Goal: Information Seeking & Learning: Learn about a topic

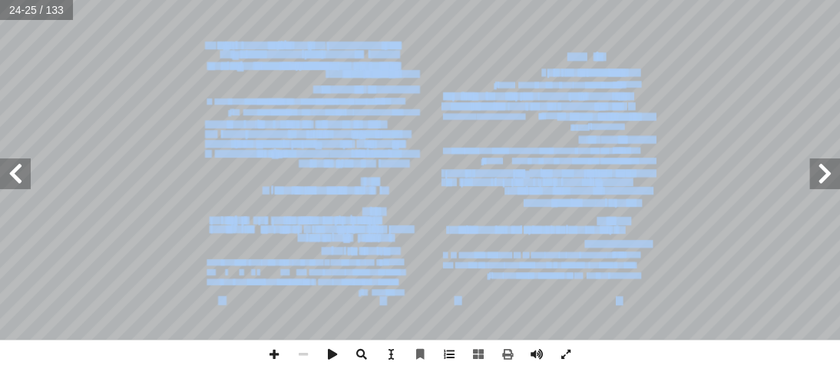
click at [831, 174] on span at bounding box center [825, 173] width 31 height 31
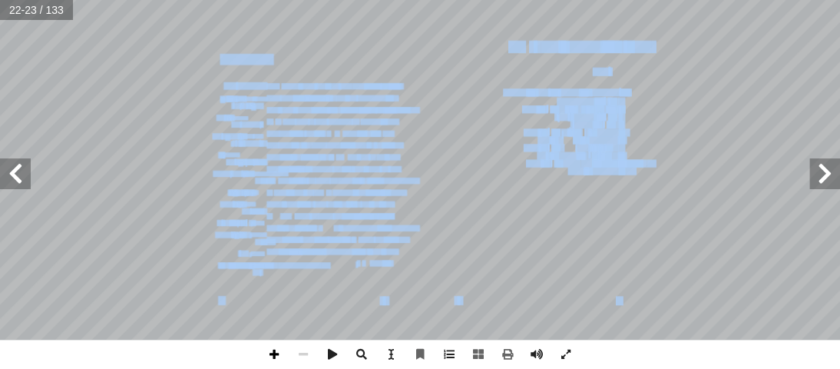
click at [272, 351] on span at bounding box center [274, 354] width 29 height 29
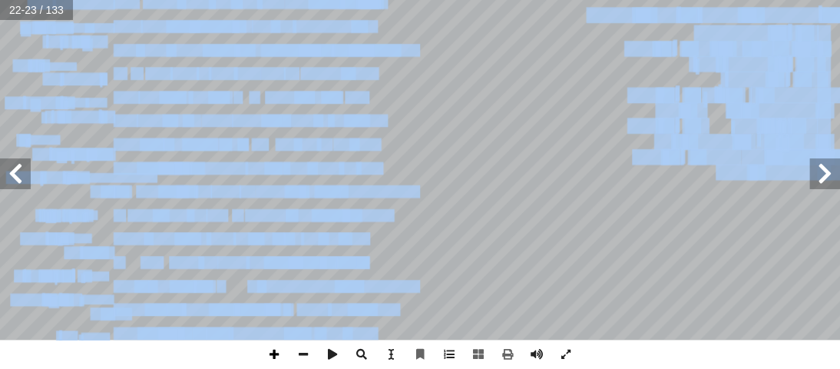
click at [272, 351] on span at bounding box center [274, 354] width 29 height 29
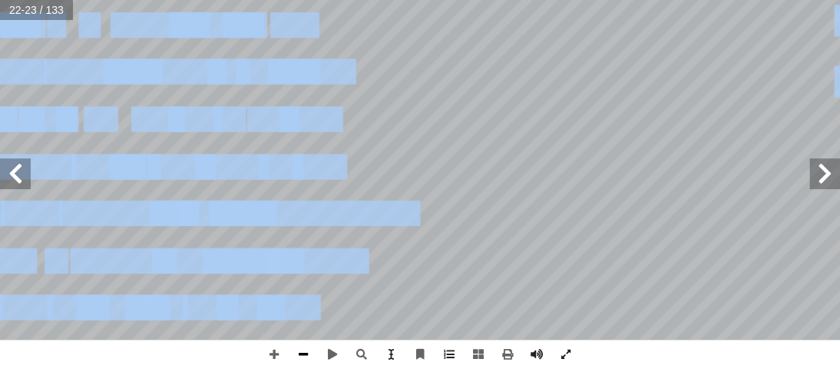
click at [299, 354] on span at bounding box center [303, 354] width 29 height 29
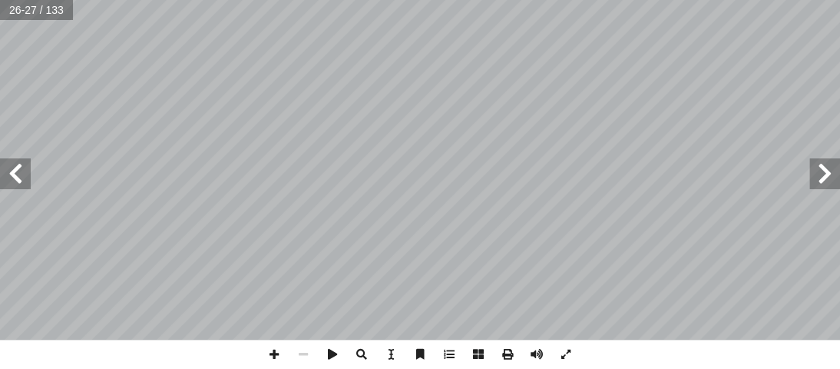
click at [824, 184] on span at bounding box center [825, 173] width 31 height 31
click at [270, 354] on span at bounding box center [274, 354] width 29 height 29
click at [297, 358] on span at bounding box center [303, 354] width 29 height 29
click at [270, 350] on span at bounding box center [274, 354] width 29 height 29
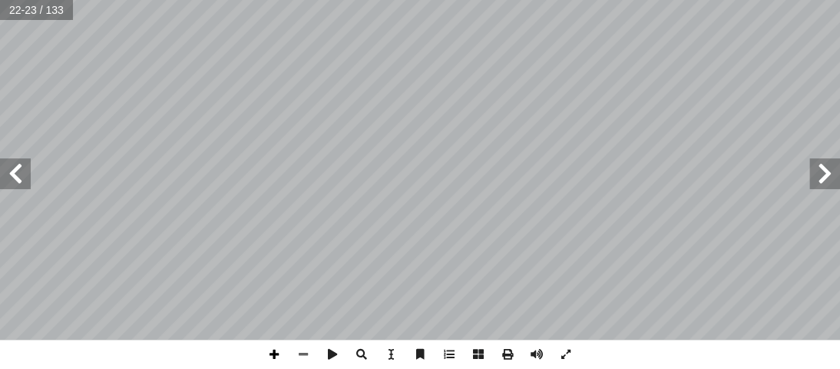
click at [270, 350] on span at bounding box center [274, 354] width 29 height 29
click at [711, 342] on div "1 7 هداف: أ ال تصريف على: � سوف يكونون أ أ راس ّ هذا هو الأب � أ من الطلاب في ل…" at bounding box center [420, 184] width 840 height 369
click at [827, 167] on span at bounding box center [825, 173] width 31 height 31
click at [393, 0] on html "الصفحة الرئيسية الصف الأول الصف الثاني الصف الثالث الصف الرابع الصف الخامس الصف…" at bounding box center [420, 70] width 840 height 140
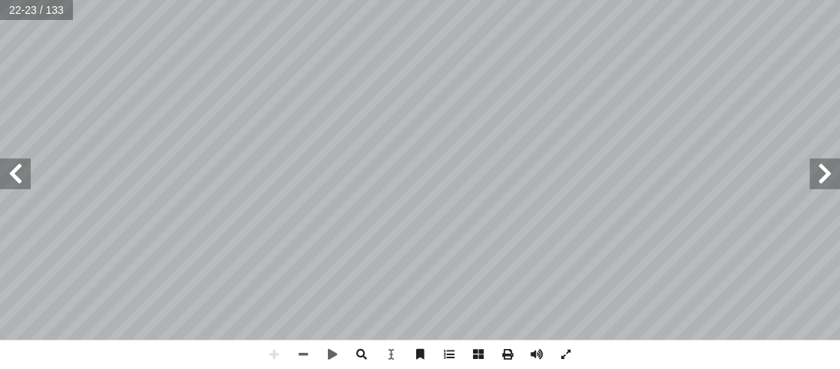
click at [234, 0] on html "الصفحة الرئيسية الصف الأول الصف الثاني الصف الثالث الصف الرابع الصف الخامس الصف…" at bounding box center [420, 70] width 840 height 140
click at [269, 140] on html "الصفحة الرئيسية الصف الأول الصف الثاني الصف الثالث الصف الرابع الصف الخامس الصف…" at bounding box center [420, 70] width 840 height 140
click at [277, 356] on span at bounding box center [274, 354] width 29 height 29
click at [270, 354] on span at bounding box center [274, 354] width 29 height 29
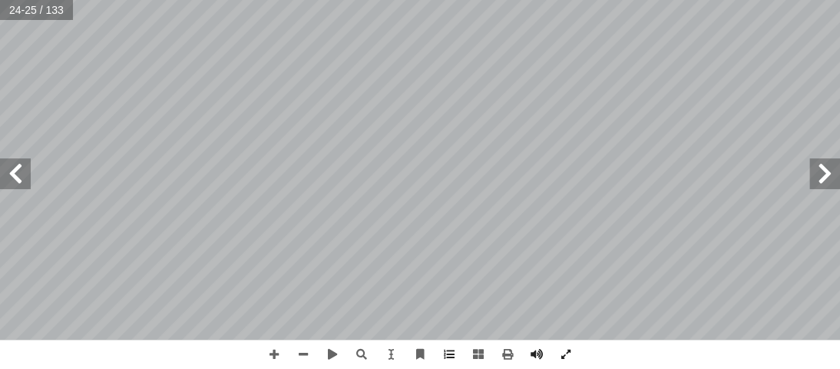
click at [318, 140] on html "الصفحة الرئيسية الصف الأول الصف الثاني الصف الثالث الصف الرابع الصف الخامس الصف…" at bounding box center [420, 70] width 840 height 140
click at [21, 164] on span at bounding box center [15, 173] width 31 height 31
click at [11, 175] on span at bounding box center [15, 173] width 31 height 31
click at [12, 168] on span at bounding box center [15, 173] width 31 height 31
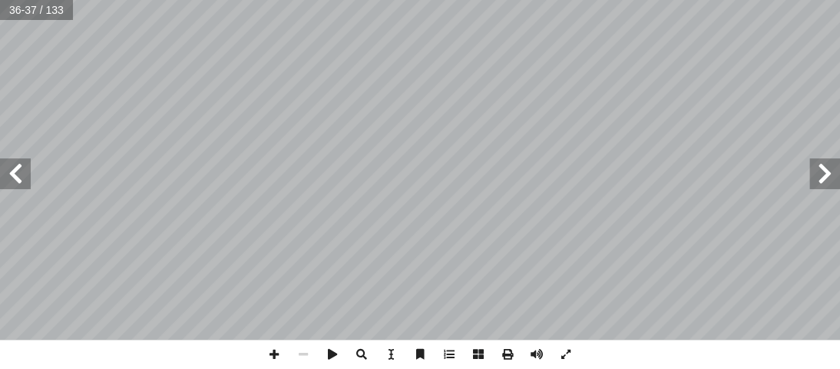
click at [839, 184] on span at bounding box center [825, 173] width 31 height 31
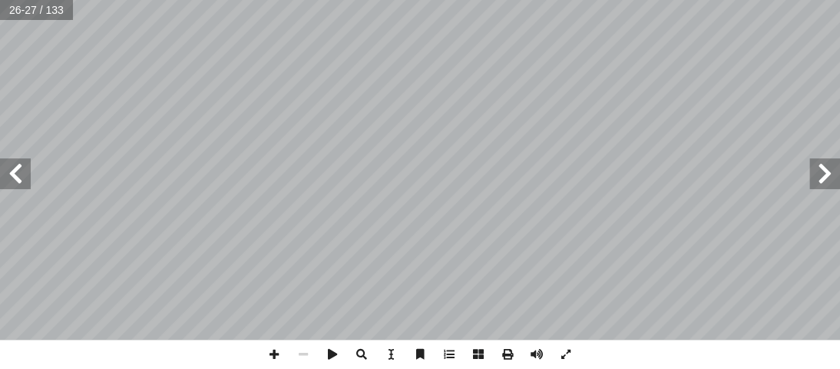
click at [839, 184] on span at bounding box center [825, 173] width 31 height 31
click at [472, 140] on html "الصفحة الرئيسية الصف الأول الصف الثاني الصف الثالث الصف الرابع الصف الخامس الصف…" at bounding box center [420, 70] width 840 height 140
click at [575, 363] on div "19 ألطف: � إ أ شرح أ: ّ رأس ّ والت ُ ل � سوف تكون مشغولاً. � ال ّ الوجه الإنسان…" at bounding box center [420, 184] width 840 height 369
click at [580, 0] on html "الصفحة الرئيسية الصف الأول الصف الثاني الصف الثالث الصف الرابع الصف الخامس الصف…" at bounding box center [420, 70] width 840 height 140
click at [835, 181] on span at bounding box center [825, 173] width 31 height 31
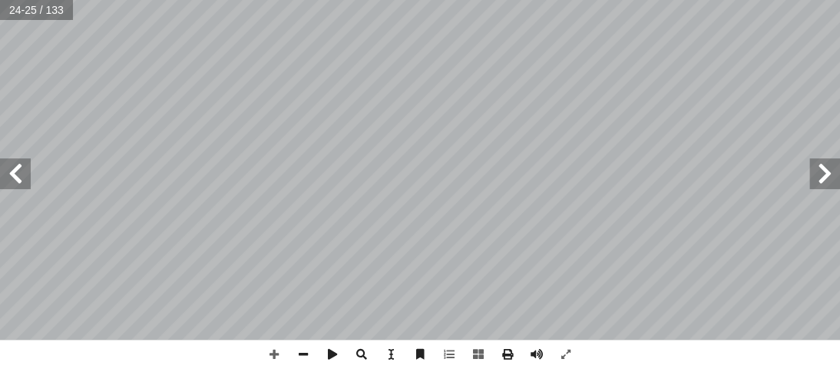
click at [127, 140] on html "الصفحة الرئيسية الصف الأول الصف الثاني الصف الثالث الصف الرابع الصف الخامس الصف…" at bounding box center [420, 70] width 840 height 140
click at [606, 0] on html "الصفحة الرئيسية الصف الأول الصف الثاني الصف الثالث الصف الرابع الصف الخامس الصف…" at bounding box center [420, 70] width 840 height 140
click at [512, 0] on html "الصفحة الرئيسية الصف الأول الصف الثاني الصف الثالث الصف الرابع الصف الخامس الصف…" at bounding box center [420, 70] width 840 height 140
click at [544, 0] on html "الصفحة الرئيسية الصف الأول الصف الثاني الصف الثالث الصف الرابع الصف الخامس الصف…" at bounding box center [420, 70] width 840 height 140
click at [839, 140] on html "الصفحة الرئيسية الصف الأول الصف الثاني الصف الثالث الصف الرابع الصف الخامس الصف…" at bounding box center [420, 70] width 840 height 140
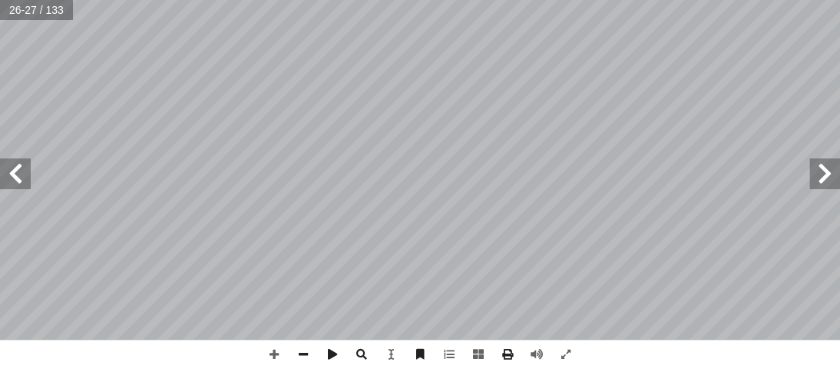
click at [839, 140] on html "الصفحة الرئيسية الصف الأول الصف الثاني الصف الثالث الصف الرابع الصف الخامس الصف…" at bounding box center [420, 70] width 840 height 140
click at [605, 0] on html "الصفحة الرئيسية الصف الأول الصف الثاني الصف الثالث الصف الرابع الصف الخامس الصف…" at bounding box center [420, 70] width 840 height 140
click at [838, 140] on html "الصفحة الرئيسية الصف الأول الصف الثاني الصف الثالث الصف الرابع الصف الخامس الصف…" at bounding box center [420, 70] width 840 height 140
click at [475, 140] on html "الصفحة الرئيسية الصف الأول الصف الثاني الصف الثالث الصف الرابع الصف الخامس الصف…" at bounding box center [420, 70] width 840 height 140
click at [6, 171] on span at bounding box center [15, 173] width 31 height 31
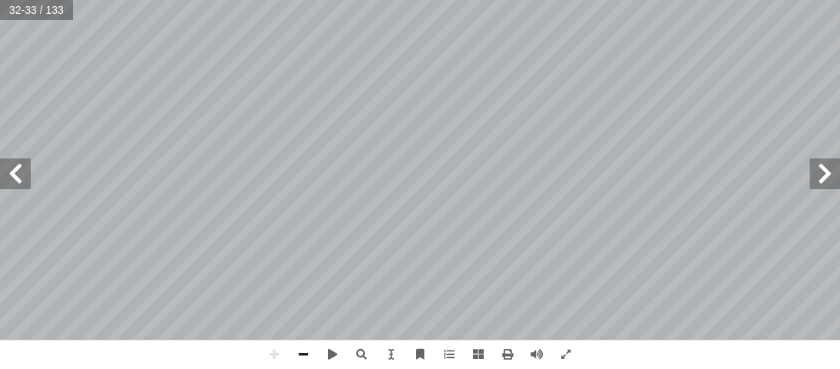
click at [674, 368] on div "27 ٢ أنا � [PERSON_NAME]. ّ خط العرض � ف و � رأس أنا ل � للتفريق بين � ن ّ ب أ …" at bounding box center [420, 184] width 840 height 369
click at [599, 345] on div "27 ٢ أنا � [PERSON_NAME]. ّ خط العرض � ف و � رأس أنا ل � للتفريق بين � ن ّ ب أ …" at bounding box center [420, 184] width 840 height 369
drag, startPoint x: 599, startPoint y: 345, endPoint x: 442, endPoint y: 404, distance: 168.2
click at [442, 140] on html "الصفحة الرئيسية الصف الأول الصف الثاني الصف الثالث الصف الرابع الصف الخامس الصف…" at bounding box center [420, 70] width 840 height 140
click at [812, 166] on span at bounding box center [825, 173] width 31 height 31
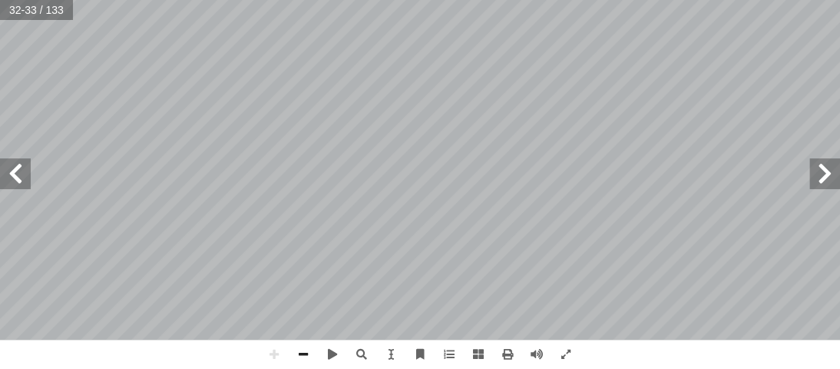
click at [17, 173] on span at bounding box center [15, 173] width 31 height 31
